Goal: Transaction & Acquisition: Purchase product/service

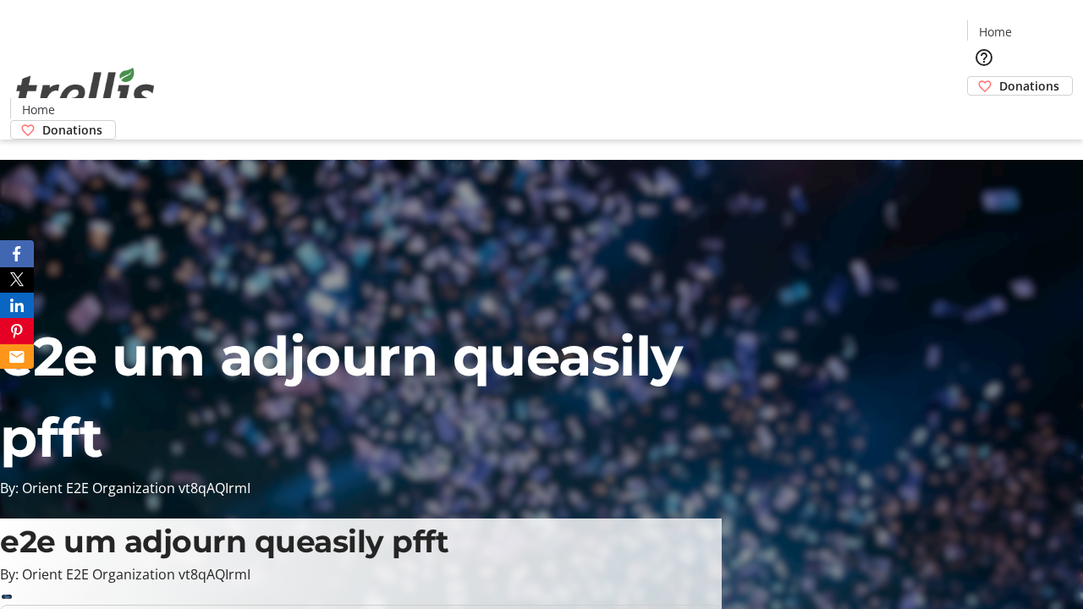
click at [999, 77] on span "Donations" at bounding box center [1029, 86] width 60 height 18
